Goal: Browse casually: Explore the website without a specific task or goal

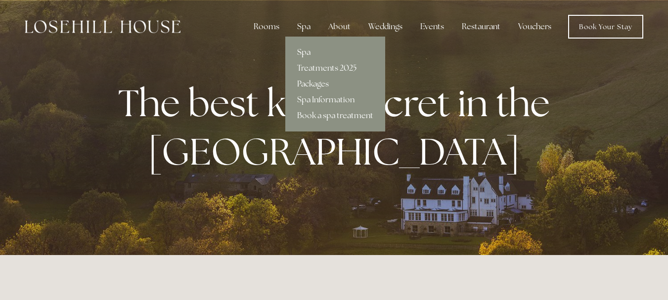
click at [307, 50] on link "Spa" at bounding box center [335, 52] width 100 height 16
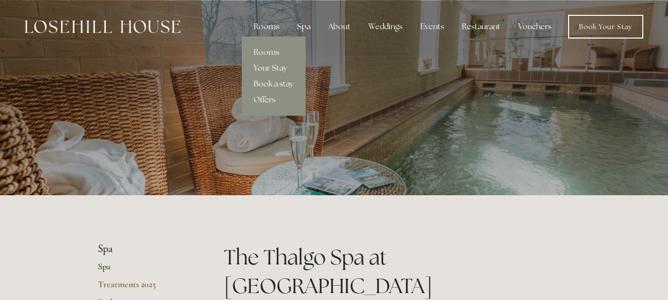
click at [265, 29] on div "Rooms" at bounding box center [267, 27] width 42 height 20
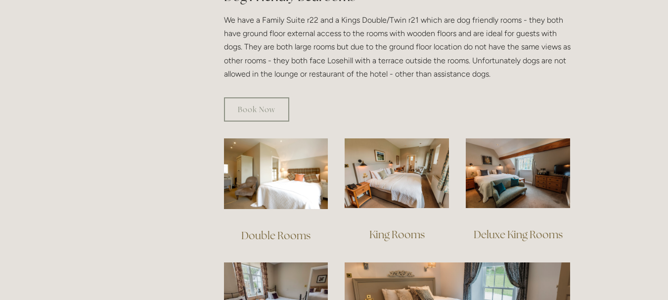
scroll to position [593, 0]
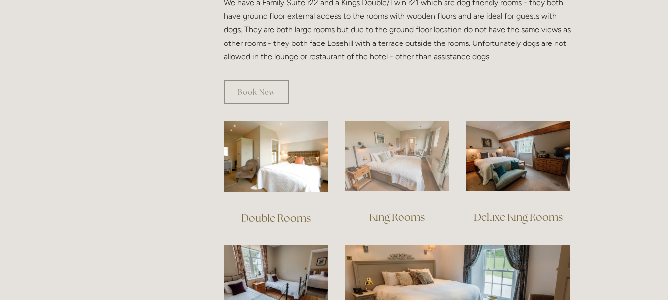
click at [434, 146] on img at bounding box center [396, 156] width 104 height 70
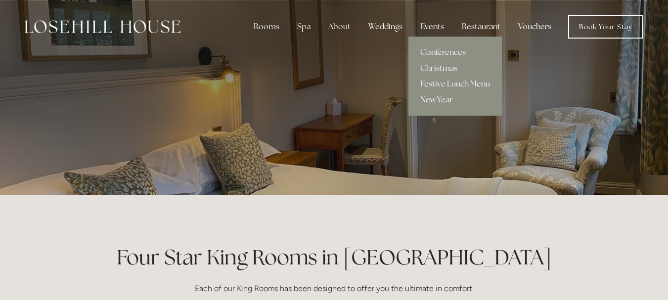
click at [435, 25] on div "Events" at bounding box center [432, 27] width 40 height 20
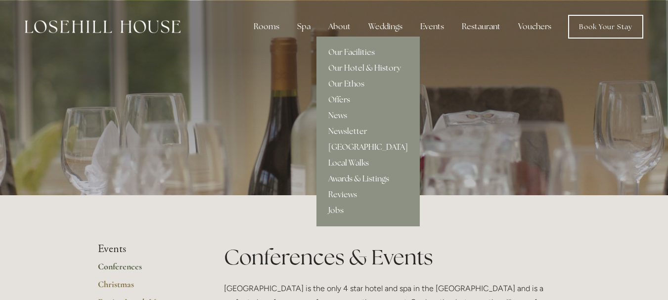
click at [344, 28] on div "About" at bounding box center [339, 27] width 38 height 20
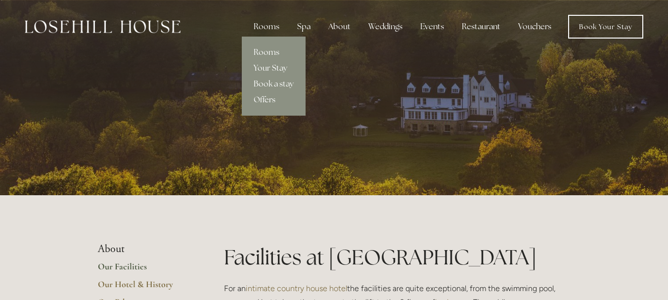
click at [273, 99] on link "Offers" at bounding box center [274, 100] width 64 height 16
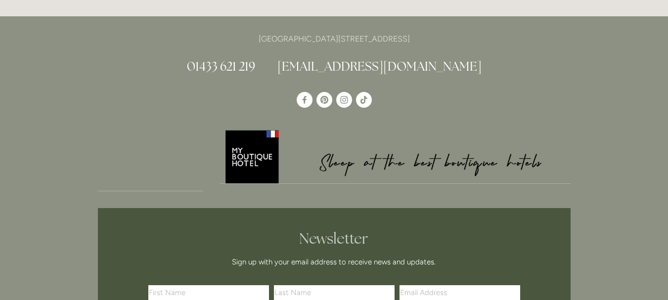
scroll to position [2421, 0]
